Goal: Task Accomplishment & Management: Use online tool/utility

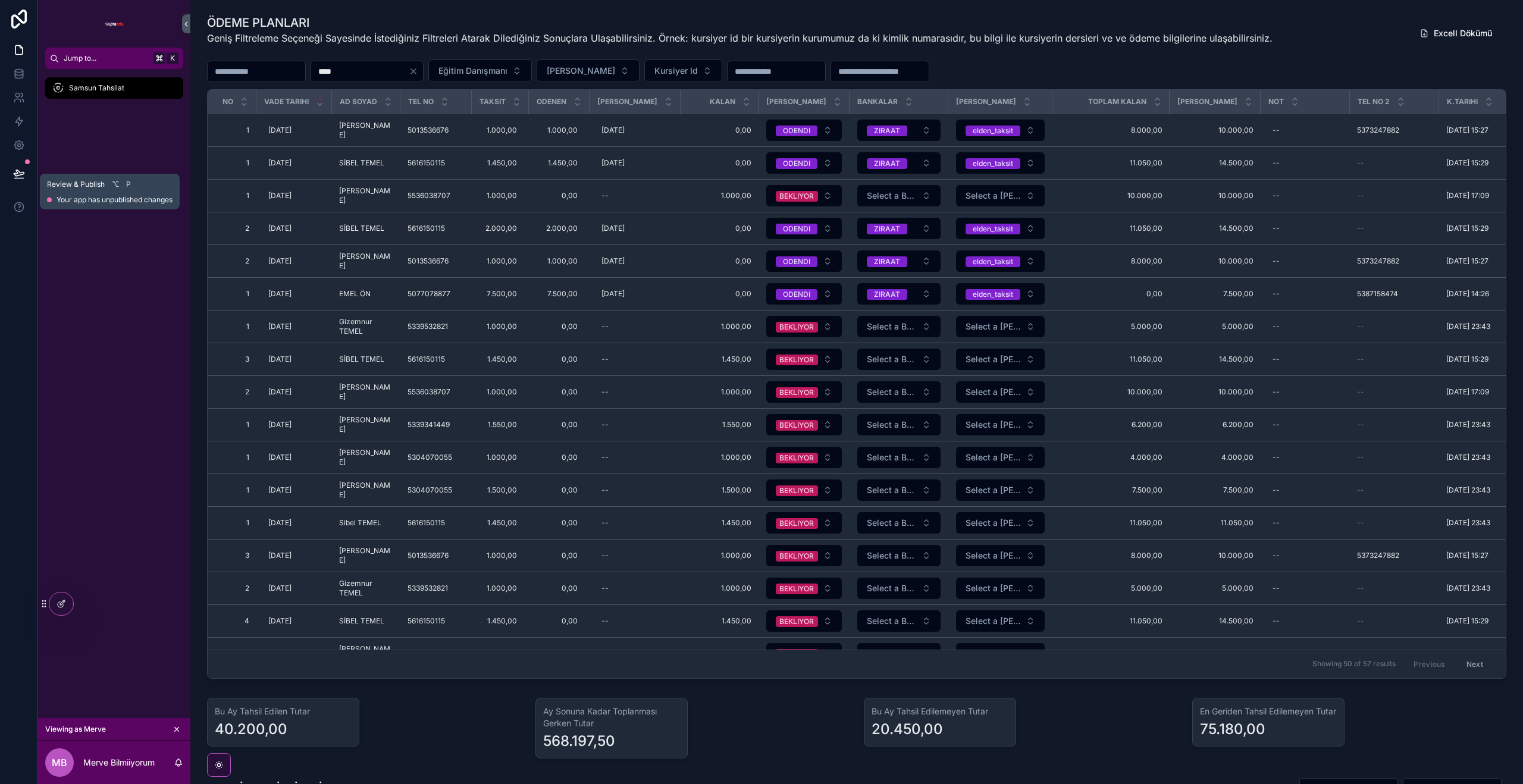
click at [21, 166] on button at bounding box center [19, 173] width 26 height 33
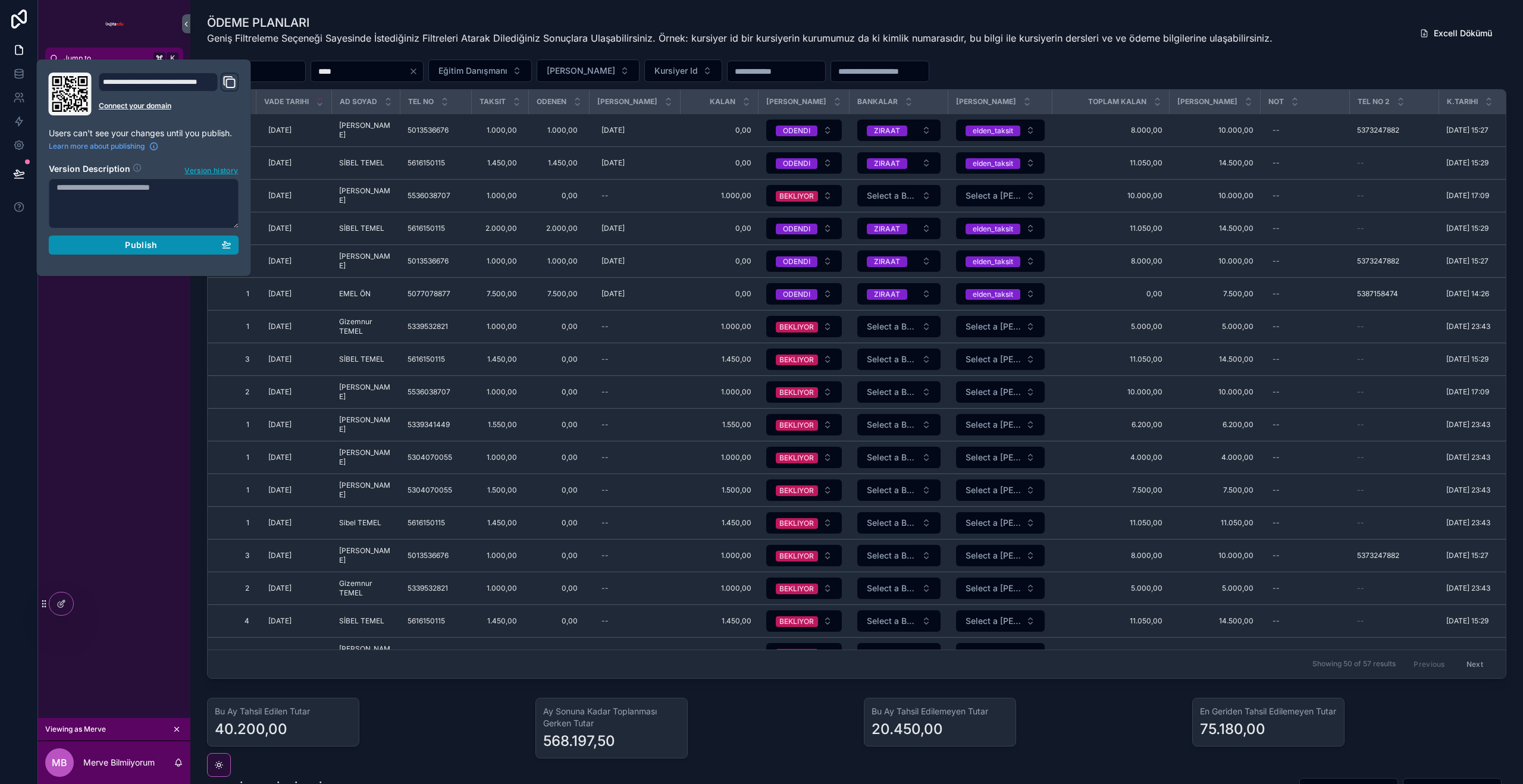
click at [154, 245] on span "Publish" at bounding box center [141, 245] width 32 height 11
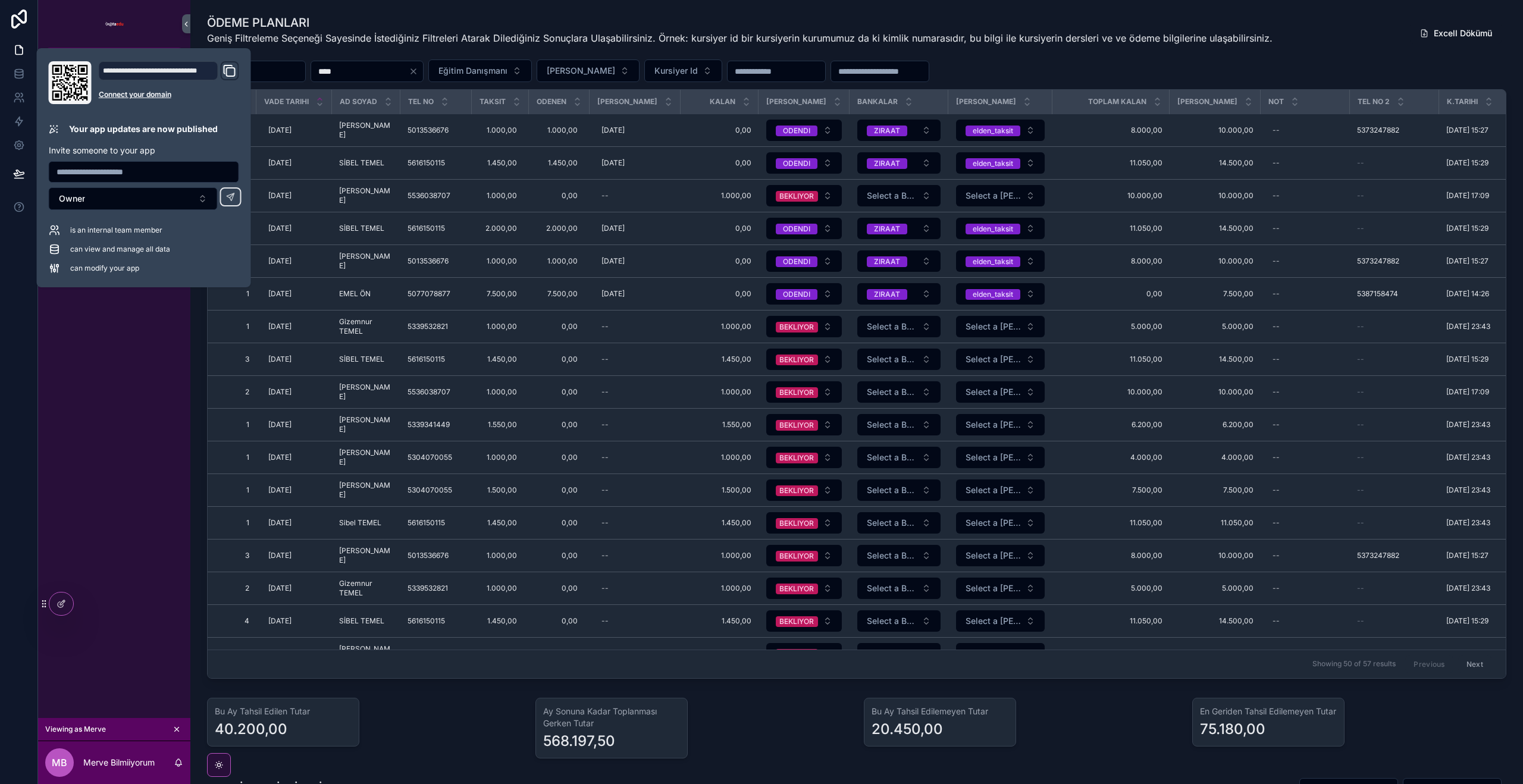
click at [1012, 82] on div "ÖDEME PLANLARI Geniş Filtreleme Seçeneği Sayesinde İstediğiniz Filtreleri Atara…" at bounding box center [856, 346] width 1299 height 665
